Goal: Task Accomplishment & Management: Manage account settings

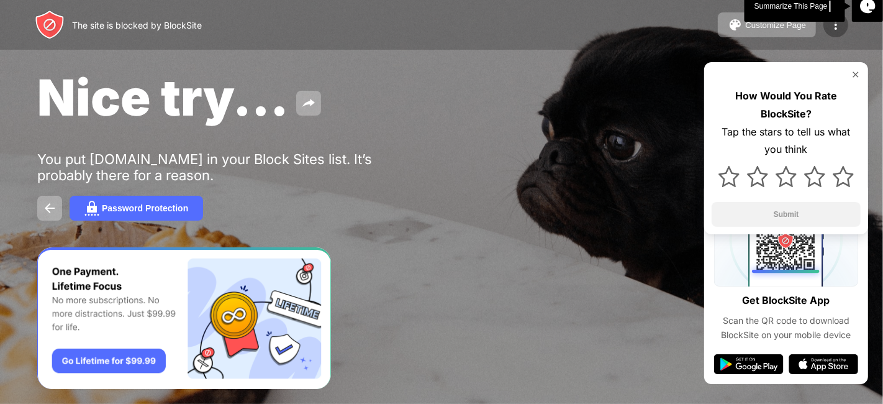
click at [837, 27] on img at bounding box center [835, 24] width 15 height 15
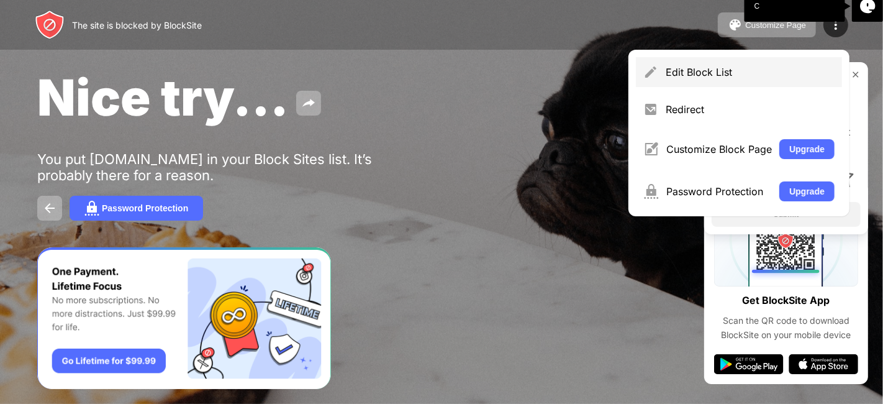
click at [690, 71] on div "Edit Block List" at bounding box center [750, 72] width 169 height 12
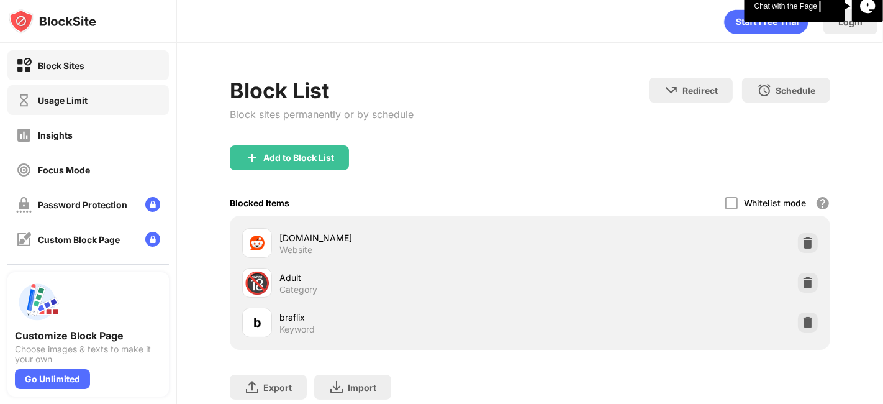
click at [128, 98] on div "Usage Limit" at bounding box center [87, 100] width 161 height 30
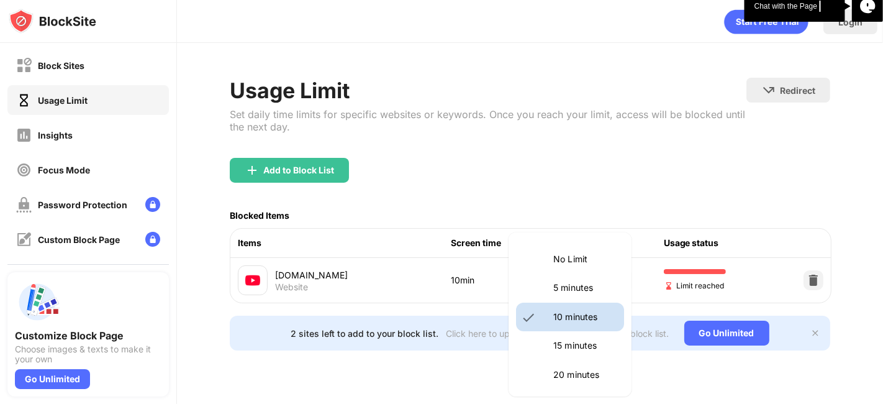
click at [577, 278] on body "Block Sites Usage Limit Insights Focus Mode Password Protection Custom Block Pa…" at bounding box center [441, 202] width 883 height 404
click at [557, 293] on p "5 minutes" at bounding box center [584, 288] width 63 height 14
type input "*"
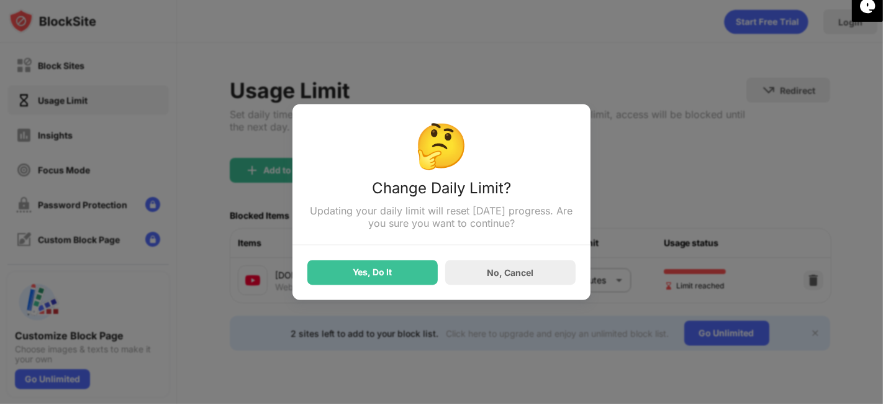
click at [380, 267] on div "Yes, Do It" at bounding box center [372, 272] width 130 height 25
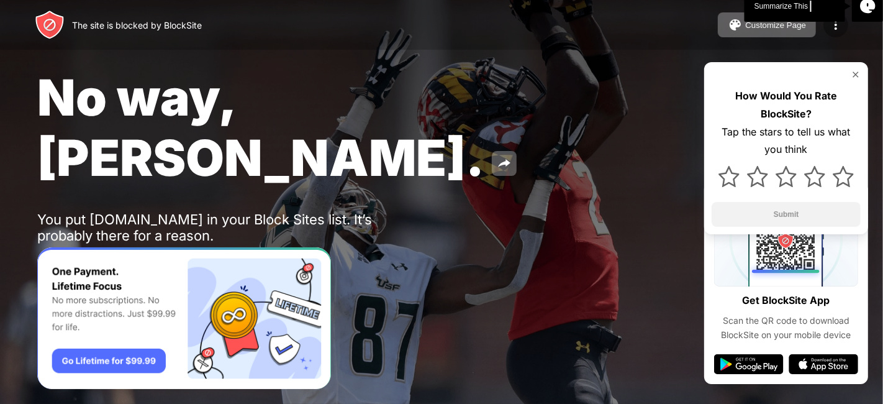
click at [830, 24] on img at bounding box center [835, 24] width 15 height 15
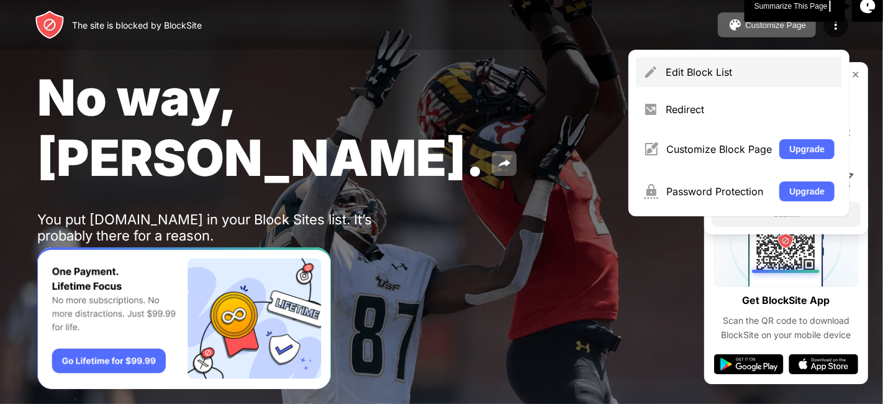
click at [753, 66] on div "Edit Block List" at bounding box center [750, 72] width 169 height 12
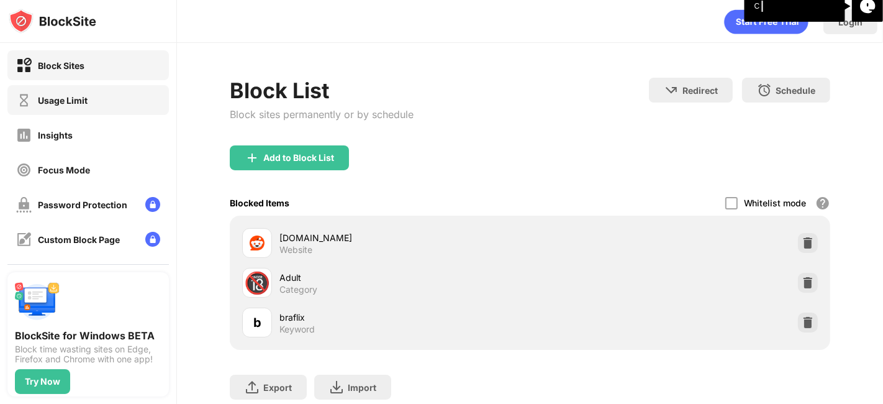
click at [39, 97] on div "Usage Limit" at bounding box center [63, 100] width 50 height 11
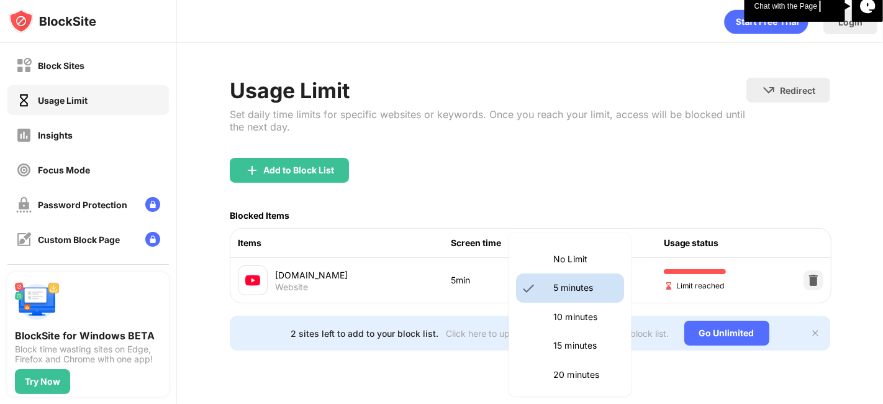
click at [584, 288] on body "Block Sites Usage Limit Insights Focus Mode Password Protection Custom Block Pa…" at bounding box center [441, 202] width 883 height 404
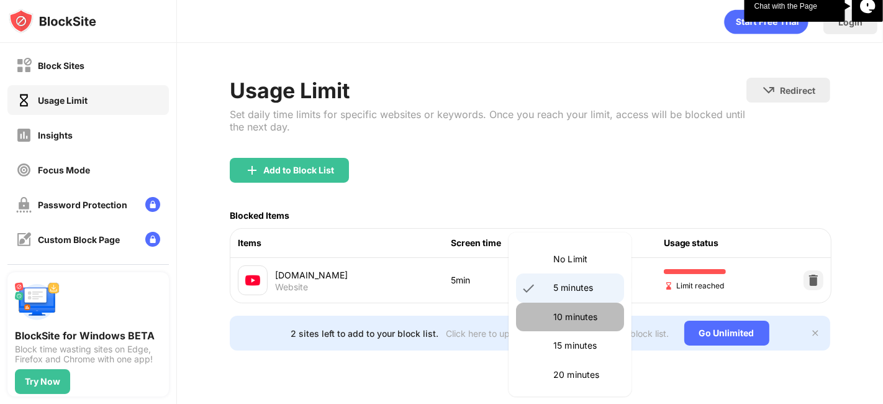
click at [584, 322] on p "10 minutes" at bounding box center [584, 317] width 63 height 14
type input "**"
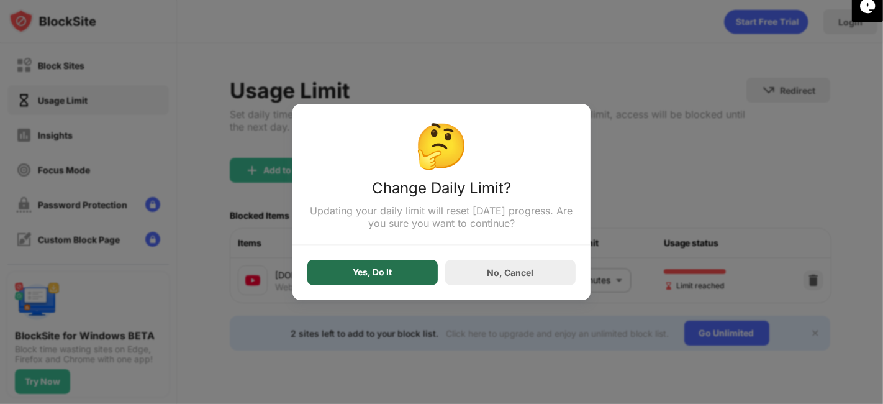
click at [390, 282] on div "Yes, Do It" at bounding box center [372, 272] width 130 height 25
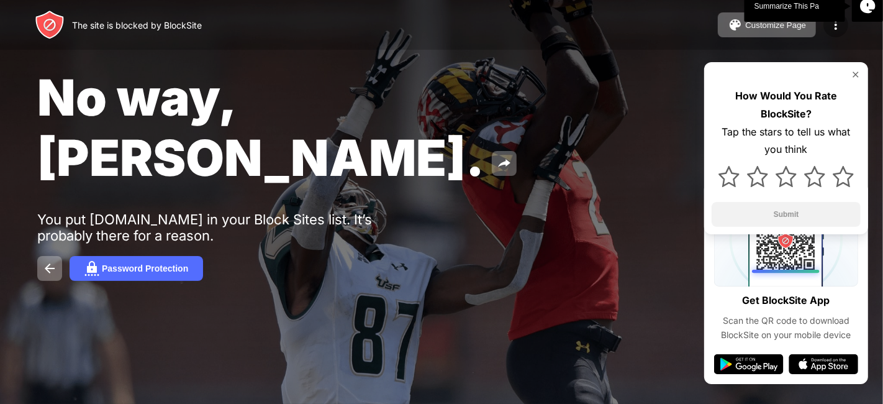
click at [835, 26] on img at bounding box center [835, 24] width 15 height 15
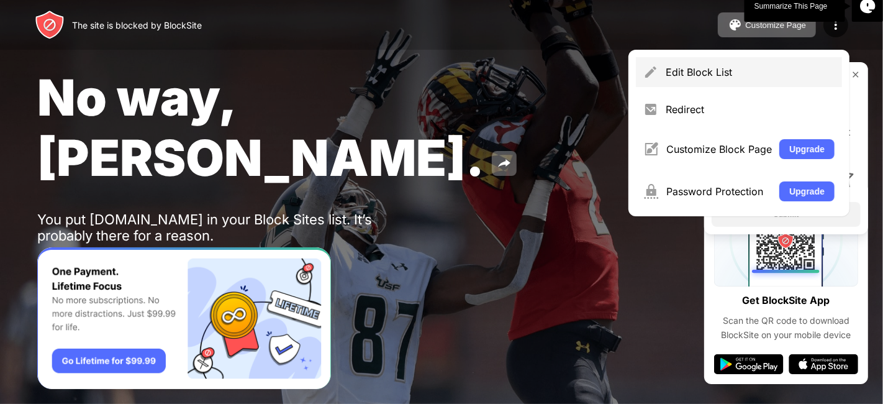
click at [734, 79] on div "Edit Block List" at bounding box center [739, 72] width 206 height 30
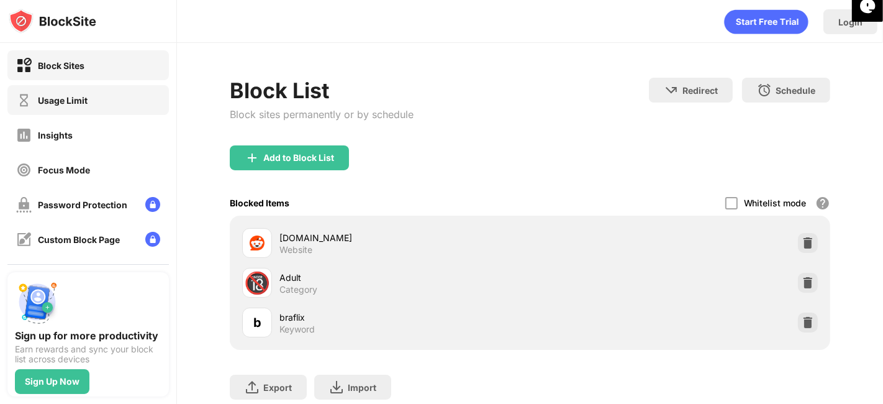
click at [129, 95] on div "Usage Limit" at bounding box center [87, 100] width 161 height 30
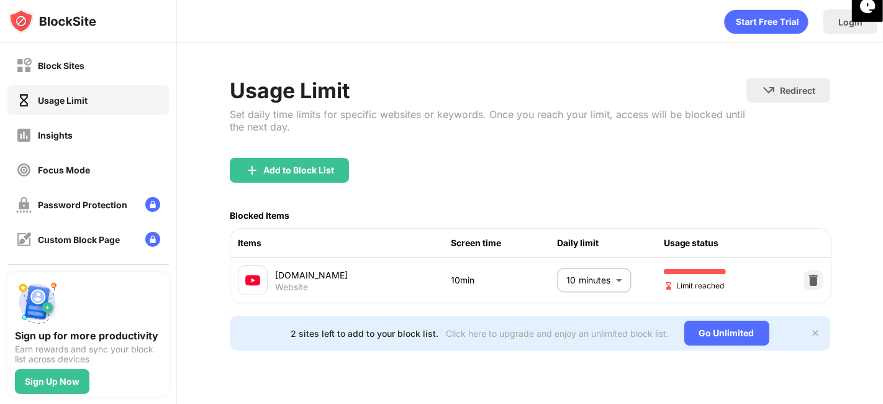
click at [569, 270] on body "Block Sites Usage Limit Insights Focus Mode Password Protection Custom Block Pa…" at bounding box center [441, 202] width 883 height 404
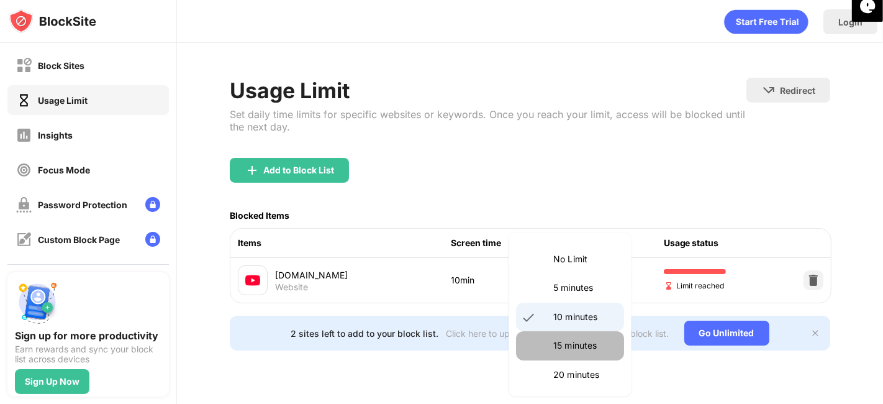
click at [587, 341] on p "15 minutes" at bounding box center [584, 345] width 63 height 14
type input "**"
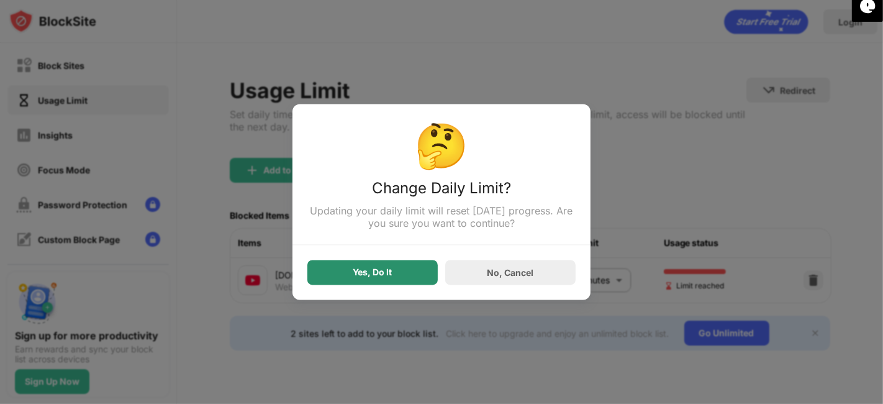
click at [370, 266] on div "Yes, Do It" at bounding box center [372, 272] width 130 height 25
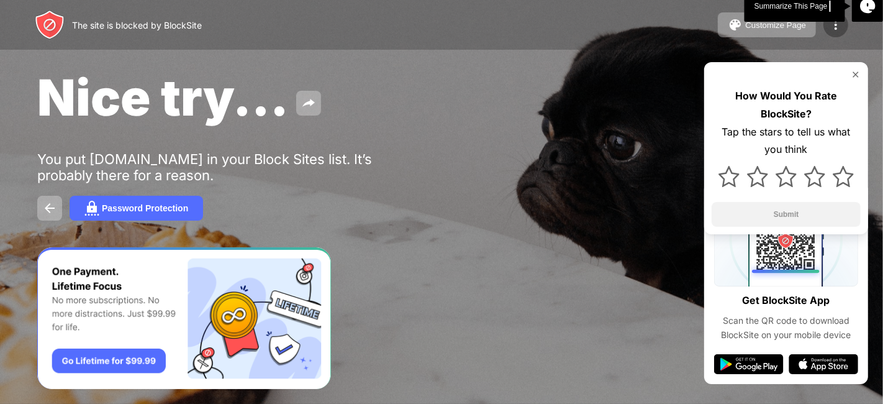
click at [829, 31] on img at bounding box center [835, 24] width 15 height 15
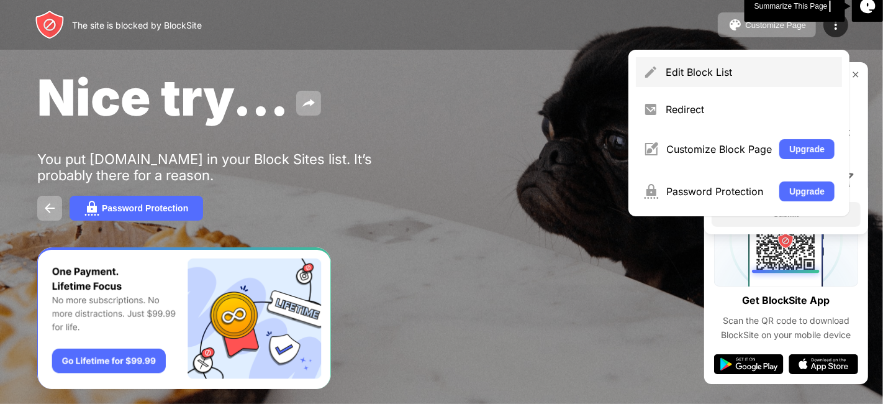
click at [710, 81] on div "Edit Block List" at bounding box center [739, 72] width 206 height 30
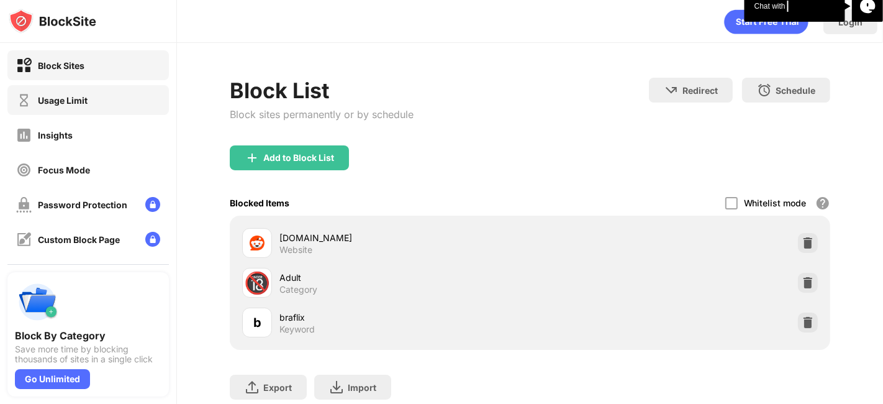
click at [109, 107] on div "Usage Limit" at bounding box center [87, 100] width 161 height 30
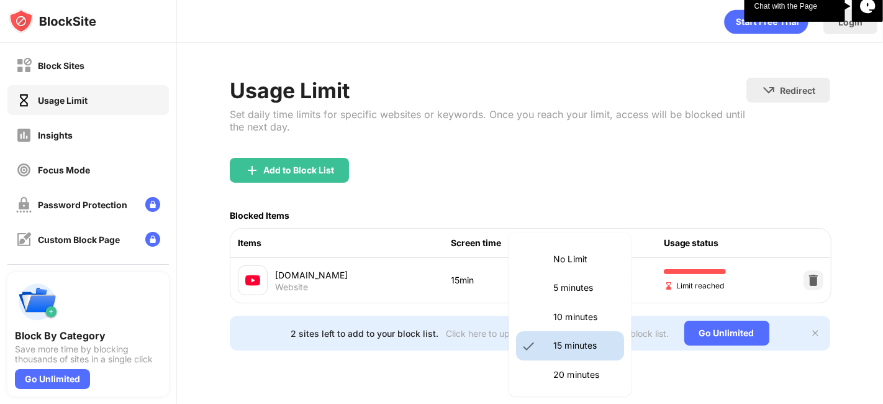
click at [580, 275] on body "Block Sites Usage Limit Insights Focus Mode Password Protection Custom Block Pa…" at bounding box center [441, 202] width 883 height 404
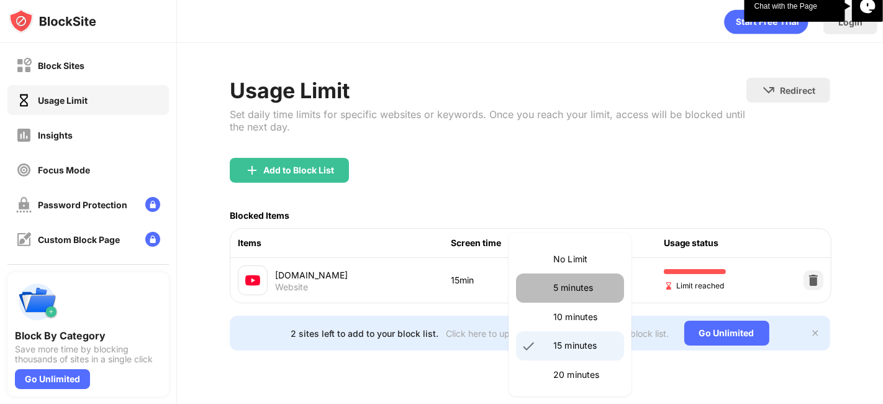
click at [576, 283] on p "5 minutes" at bounding box center [584, 288] width 63 height 14
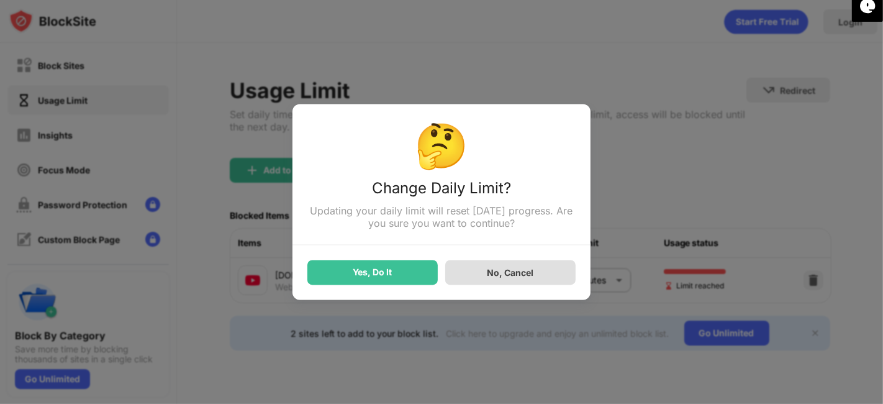
click at [488, 281] on div "No, Cancel" at bounding box center [510, 272] width 130 height 25
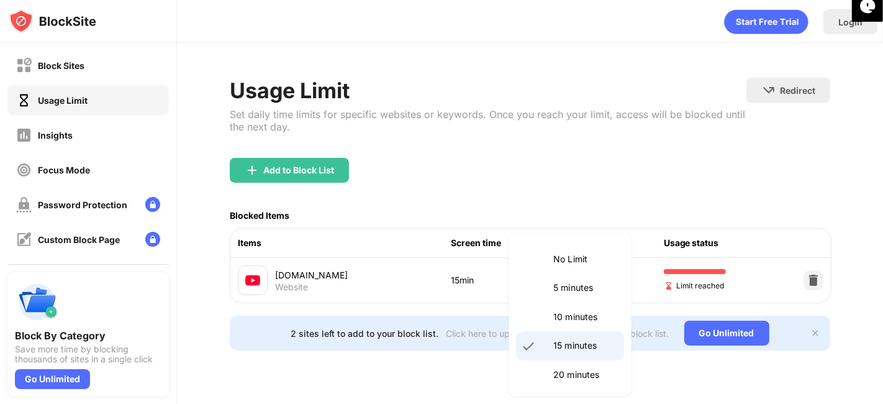
click at [576, 277] on body "Block Sites Usage Limit Insights Focus Mode Password Protection Custom Block Pa…" at bounding box center [441, 202] width 883 height 404
click at [576, 317] on p "10 minutes" at bounding box center [584, 317] width 63 height 14
type input "**"
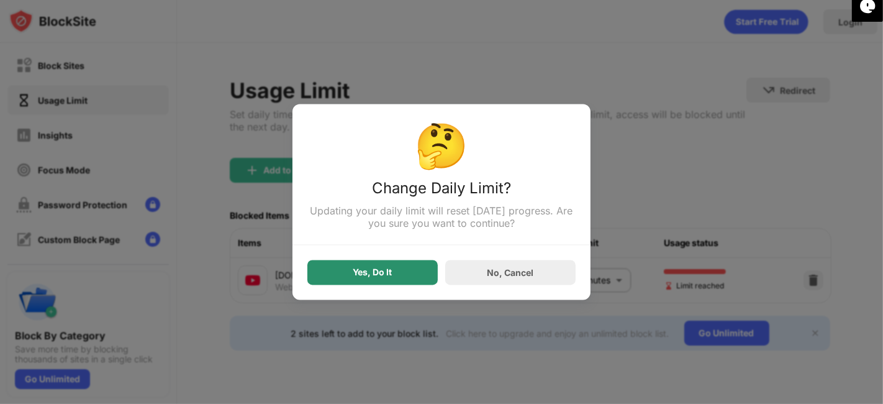
click at [381, 268] on div "Yes, Do It" at bounding box center [372, 272] width 130 height 25
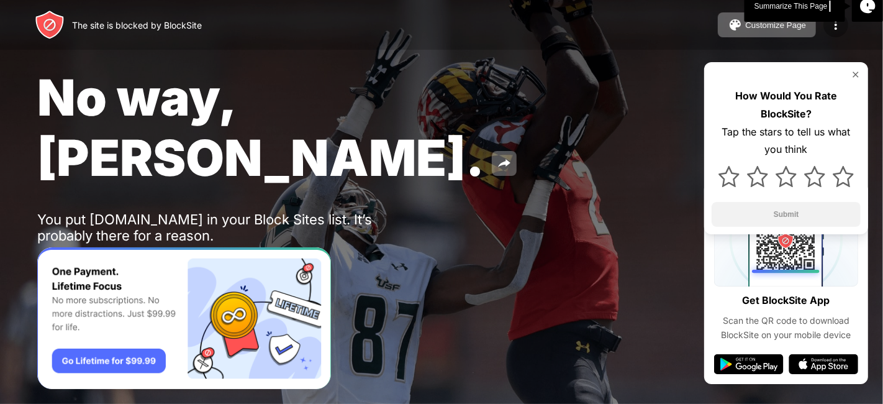
click at [835, 22] on img at bounding box center [835, 24] width 15 height 15
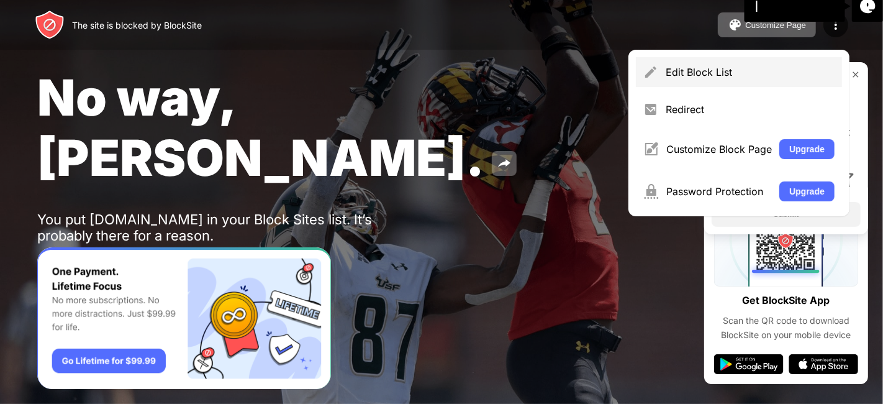
click at [789, 75] on div "Edit Block List" at bounding box center [750, 72] width 169 height 12
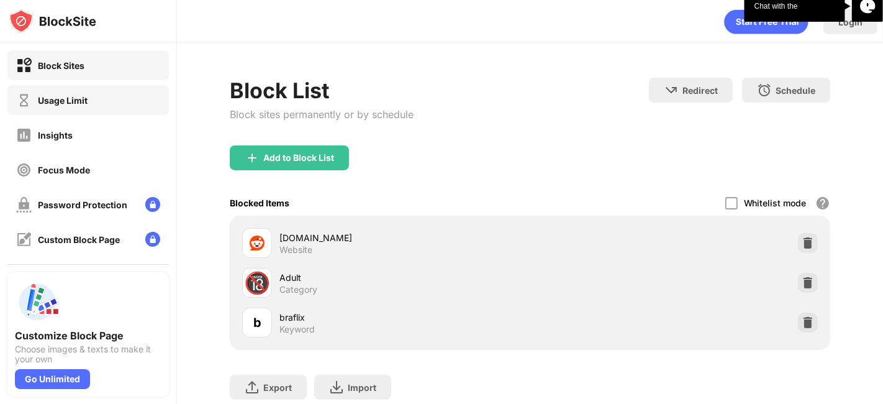
click at [42, 106] on div "Usage Limit" at bounding box center [51, 101] width 71 height 16
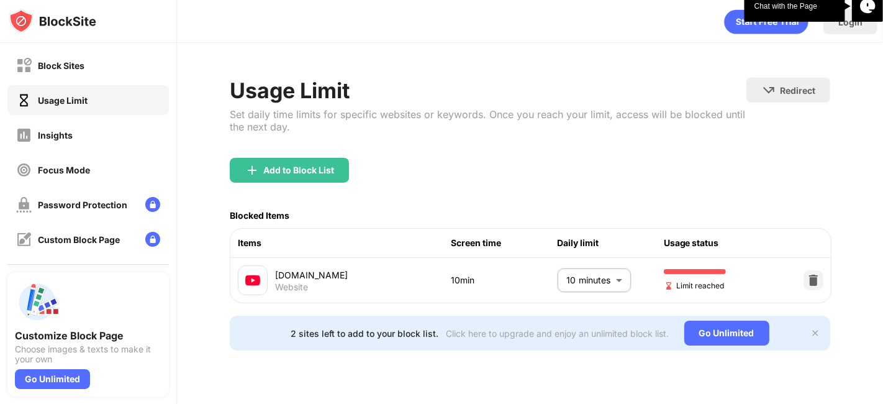
click at [624, 279] on body "Block Sites Usage Limit Insights Focus Mode Password Protection Custom Block Pa…" at bounding box center [441, 202] width 883 height 404
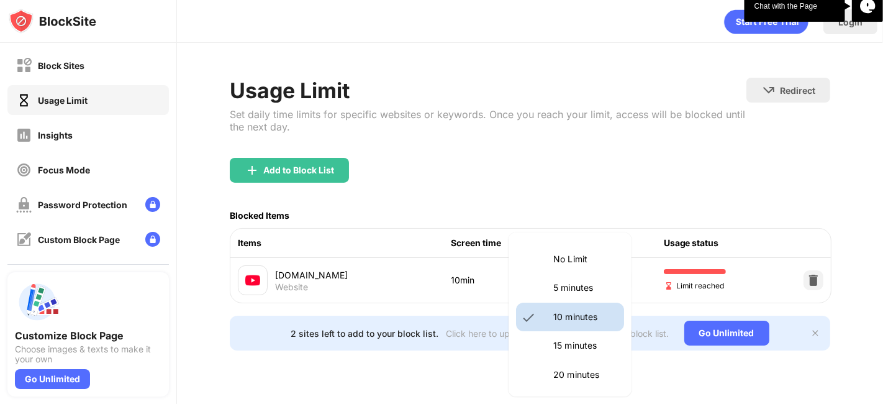
click at [592, 284] on p "5 minutes" at bounding box center [584, 288] width 63 height 14
type input "*"
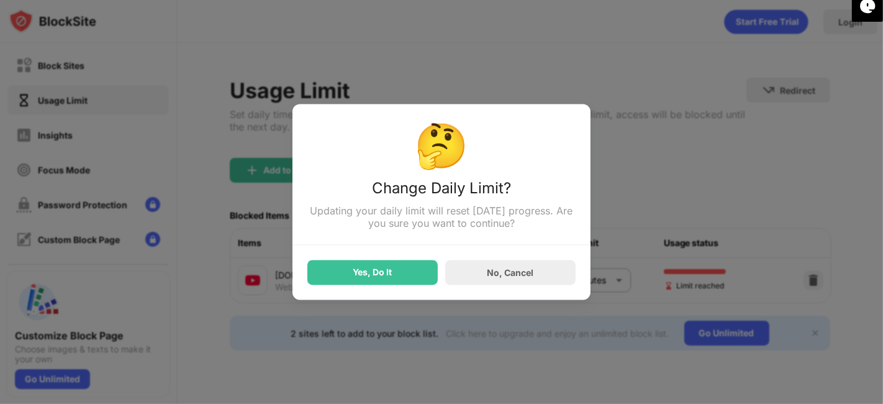
click at [377, 272] on div "Yes, Do It" at bounding box center [372, 273] width 39 height 10
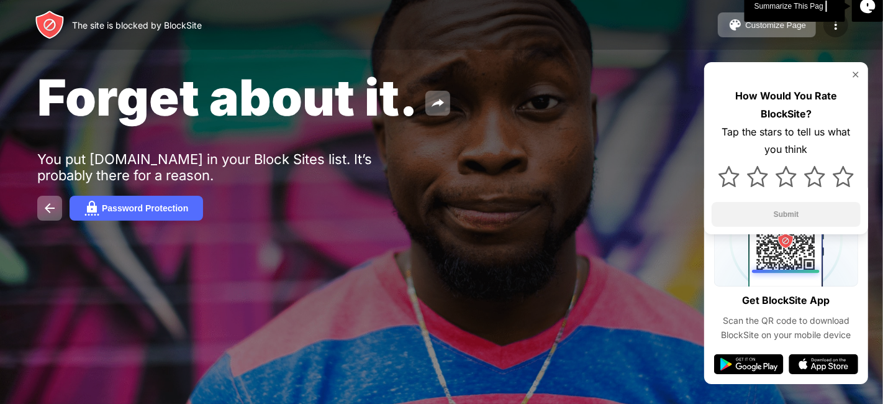
click at [843, 25] on img at bounding box center [835, 24] width 15 height 15
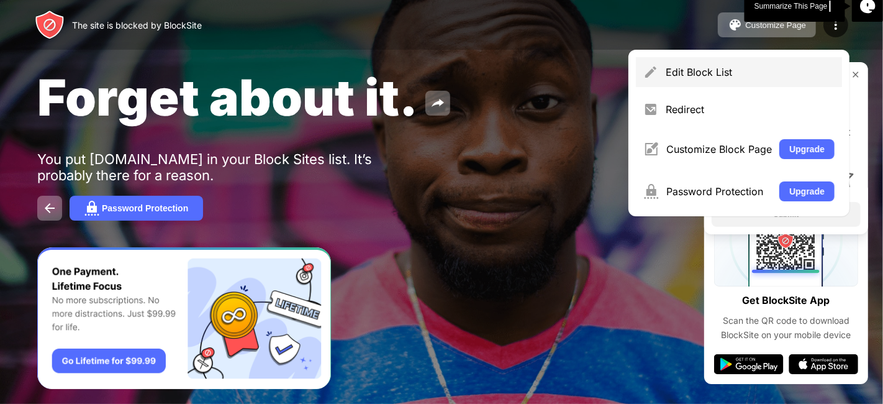
click at [752, 66] on div "Edit Block List" at bounding box center [750, 72] width 169 height 12
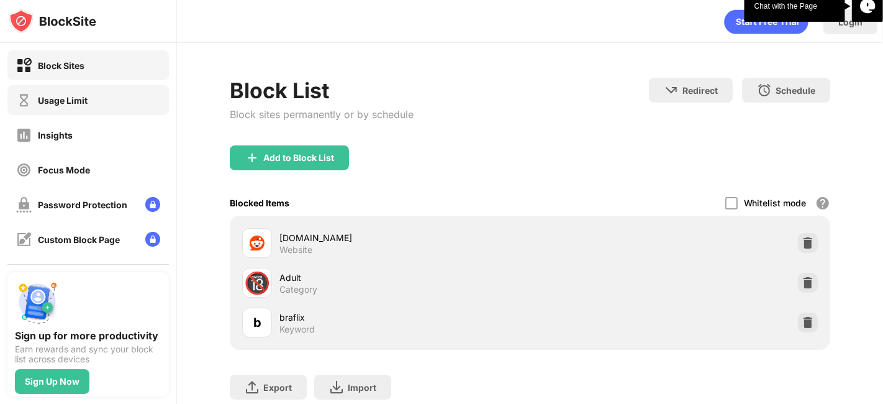
drag, startPoint x: 71, startPoint y: 97, endPoint x: 107, endPoint y: 91, distance: 36.5
click at [107, 91] on div "Usage Limit" at bounding box center [87, 100] width 161 height 30
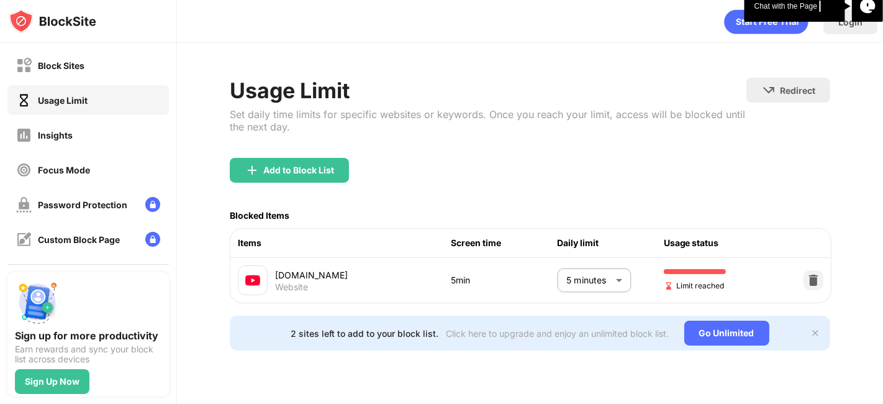
click at [107, 91] on div "Usage Limit" at bounding box center [87, 100] width 161 height 30
click at [622, 276] on body "Block Sites Usage Limit Insights Focus Mode Password Protection Custom Block Pa…" at bounding box center [441, 202] width 883 height 404
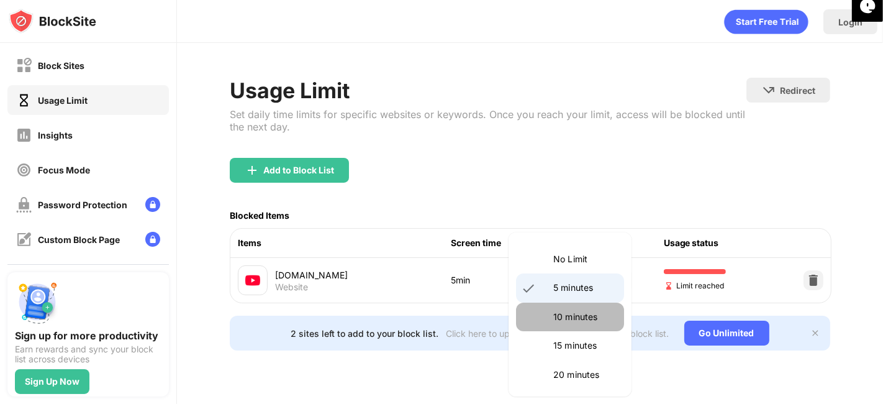
click at [602, 318] on p "10 minutes" at bounding box center [584, 317] width 63 height 14
type input "**"
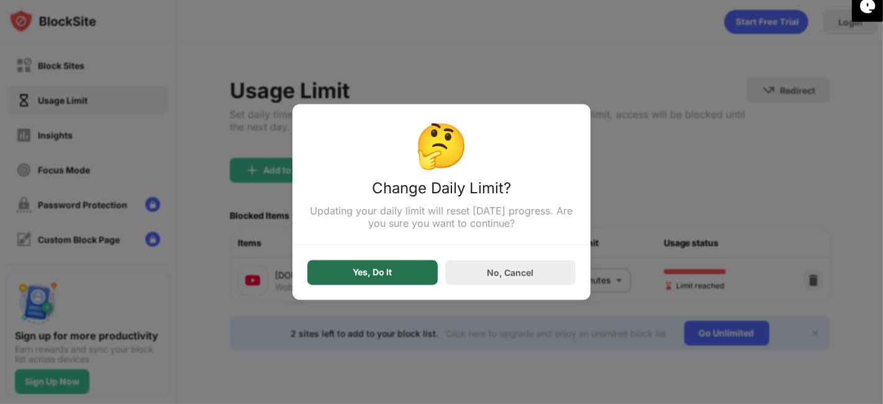
click at [381, 265] on div "Yes, Do It" at bounding box center [372, 272] width 130 height 25
